Goal: Task Accomplishment & Management: Use online tool/utility

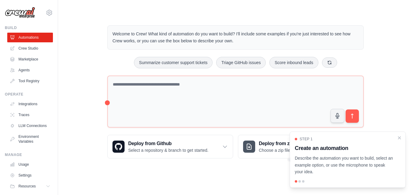
click at [397, 137] on icon "Close walkthrough" at bounding box center [399, 137] width 5 height 5
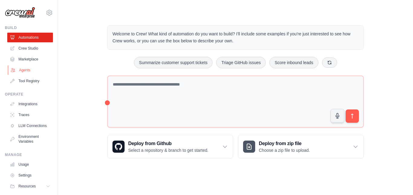
click at [31, 72] on link "Agents" at bounding box center [31, 70] width 46 height 10
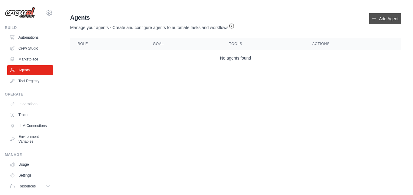
click at [389, 21] on link "Add Agent" at bounding box center [385, 18] width 32 height 11
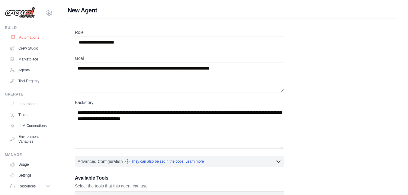
click at [33, 40] on link "Automations" at bounding box center [31, 38] width 46 height 10
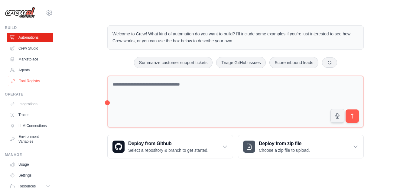
click at [31, 81] on link "Tool Registry" at bounding box center [31, 81] width 46 height 10
click at [24, 71] on link "Agents" at bounding box center [31, 70] width 46 height 10
